Goal: Task Accomplishment & Management: Manage account settings

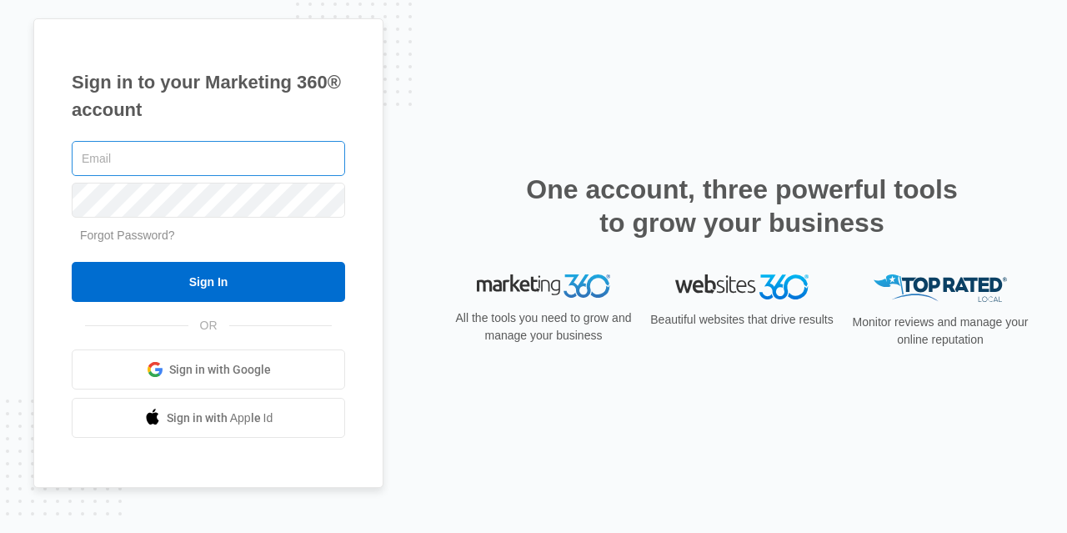
click at [318, 172] on input "text" at bounding box center [208, 158] width 273 height 35
click at [231, 163] on input "text" at bounding box center [208, 158] width 273 height 35
type input "[EMAIL_ADDRESS][DOMAIN_NAME]"
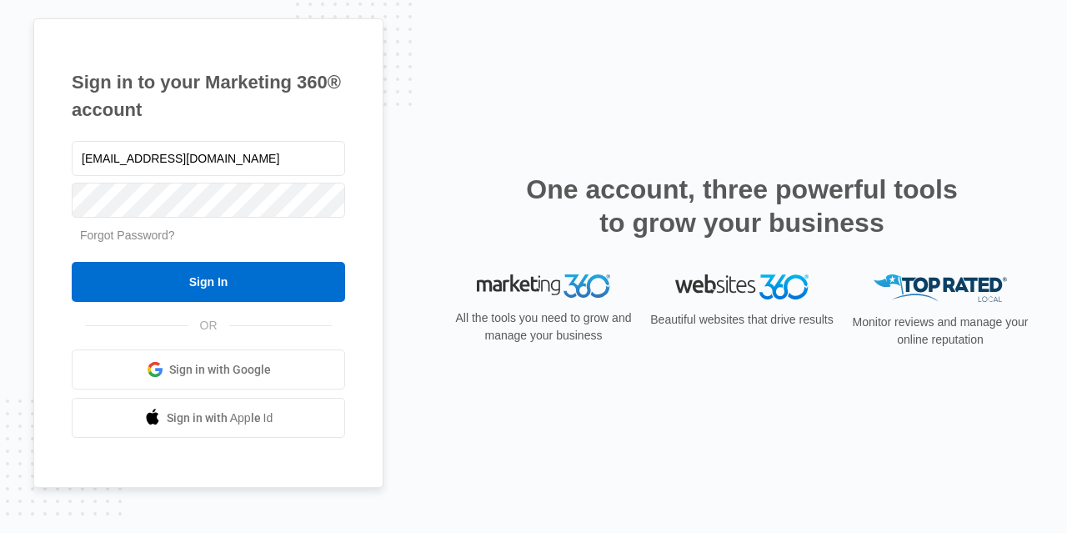
click at [113, 233] on link "Forgot Password?" at bounding box center [127, 234] width 95 height 13
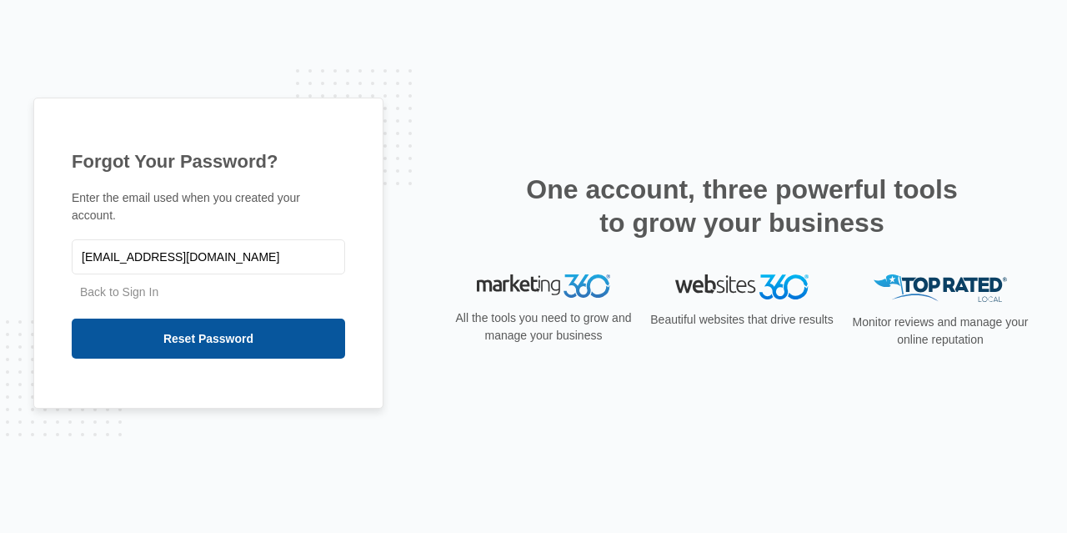
type input "[EMAIL_ADDRESS][DOMAIN_NAME]"
click at [142, 346] on input "Reset Password" at bounding box center [208, 338] width 273 height 40
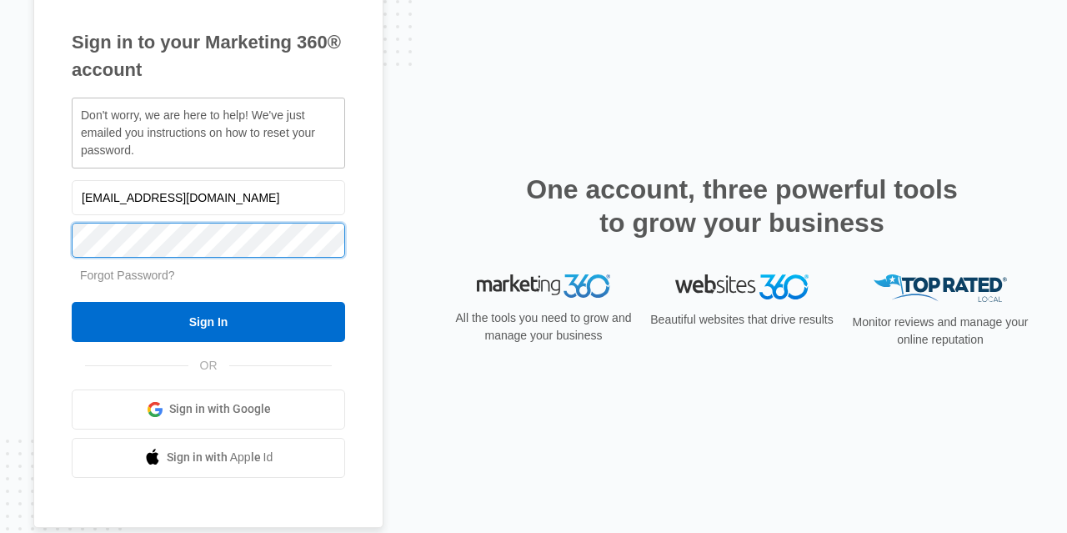
click at [72, 302] on input "Sign In" at bounding box center [208, 322] width 273 height 40
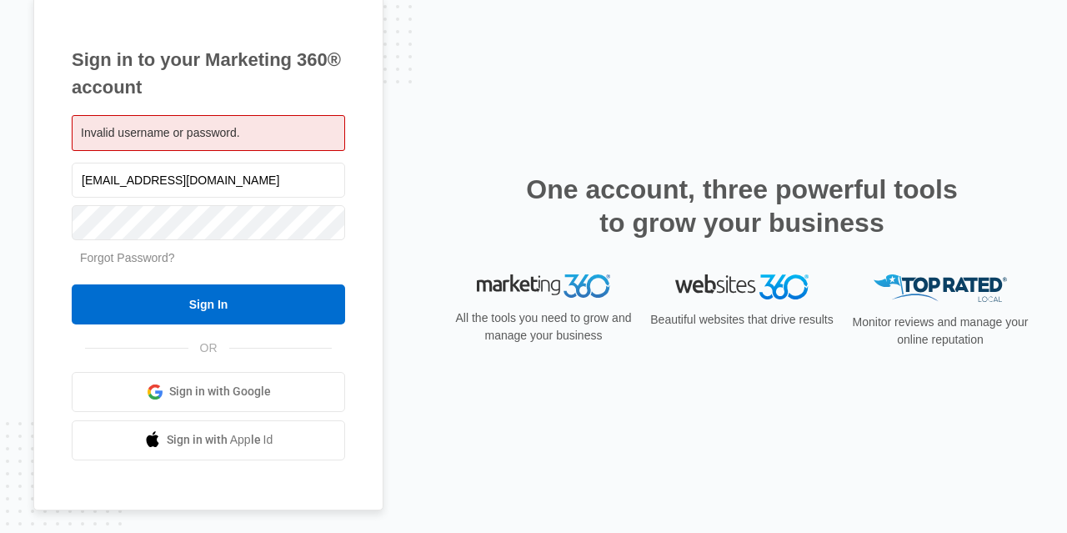
click at [148, 261] on link "Forgot Password?" at bounding box center [127, 257] width 95 height 13
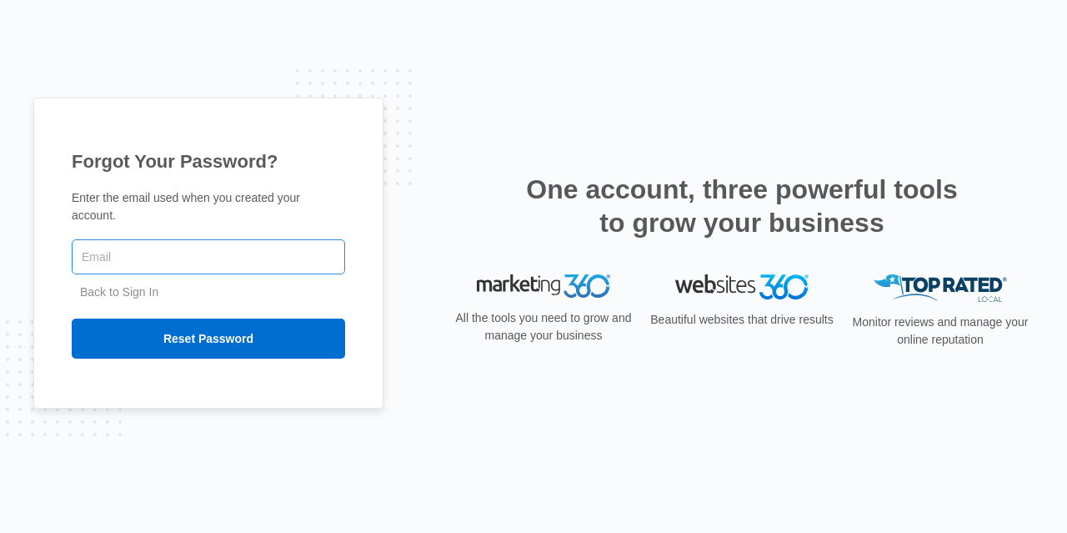
click at [148, 259] on input "text" at bounding box center [208, 256] width 273 height 35
type input "[EMAIL_ADDRESS][DOMAIN_NAME]"
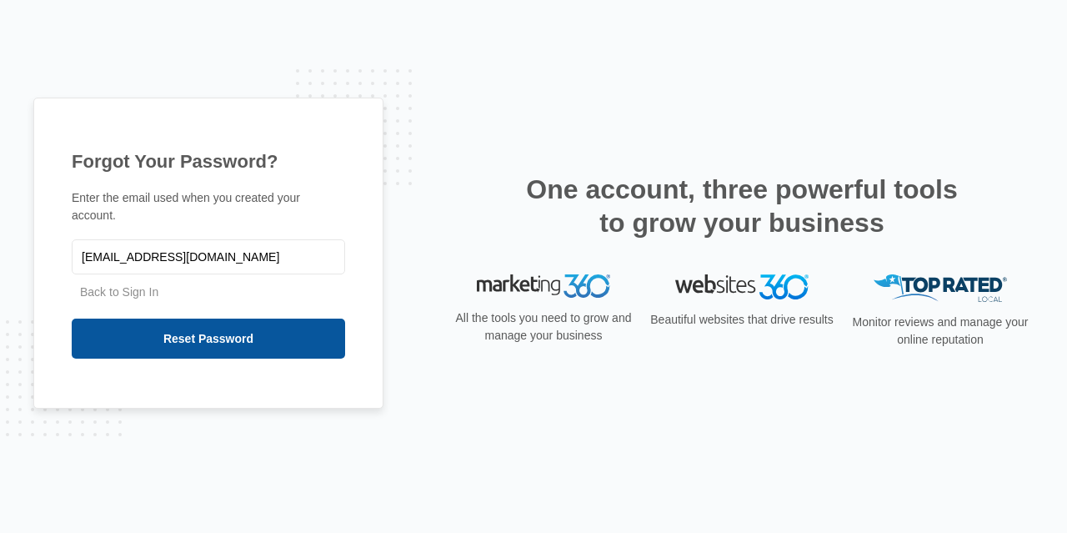
click at [181, 333] on input "Reset Password" at bounding box center [208, 338] width 273 height 40
